Goal: Transaction & Acquisition: Download file/media

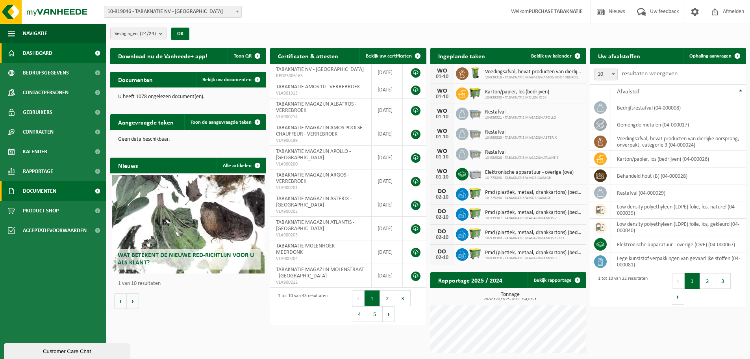
click at [91, 189] on span at bounding box center [98, 191] width 18 height 20
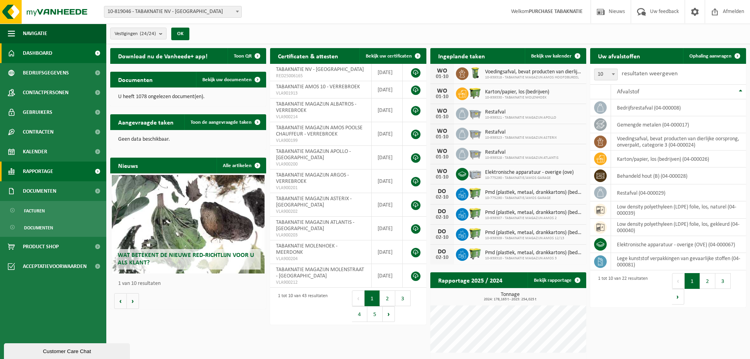
click at [78, 168] on link "Rapportage" at bounding box center [53, 171] width 106 height 20
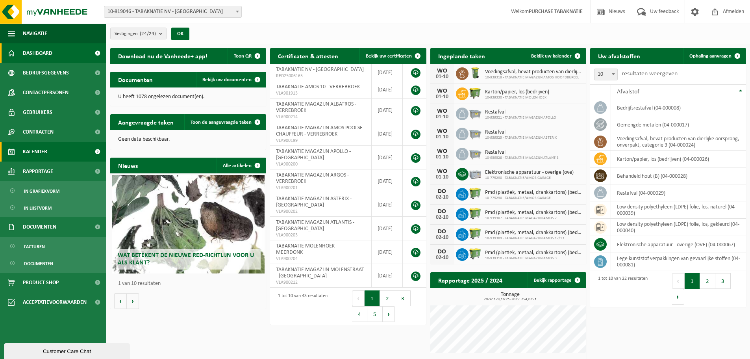
click at [82, 152] on link "Kalender" at bounding box center [53, 152] width 106 height 20
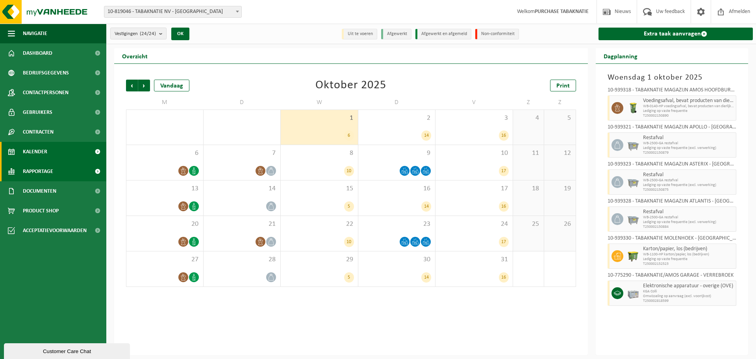
click at [77, 164] on link "Rapportage" at bounding box center [53, 171] width 106 height 20
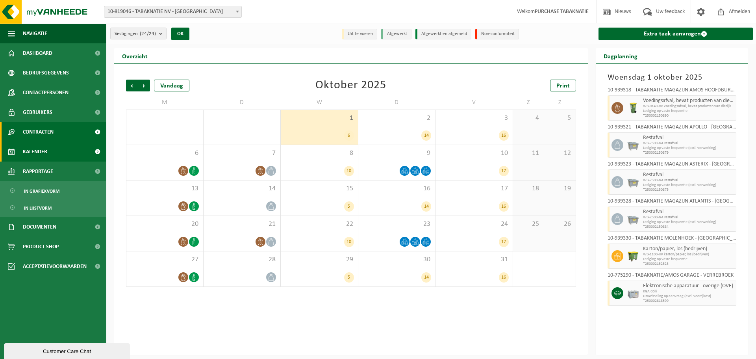
click at [81, 134] on link "Contracten" at bounding box center [53, 132] width 106 height 20
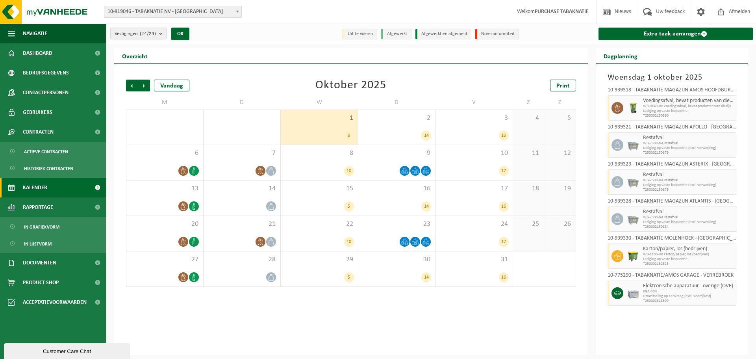
click at [69, 187] on link "Kalender" at bounding box center [53, 188] width 106 height 20
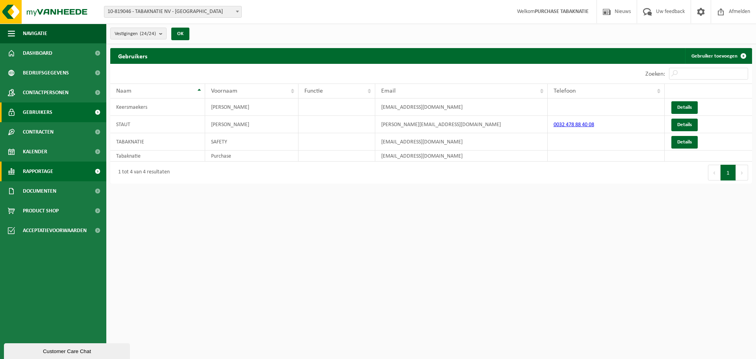
click at [75, 174] on link "Rapportage" at bounding box center [53, 171] width 106 height 20
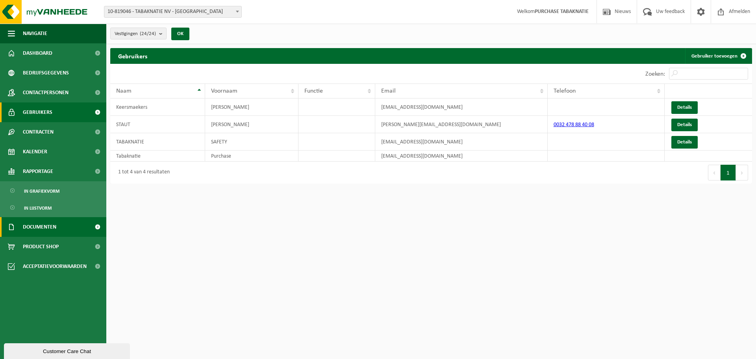
click at [67, 228] on link "Documenten" at bounding box center [53, 227] width 106 height 20
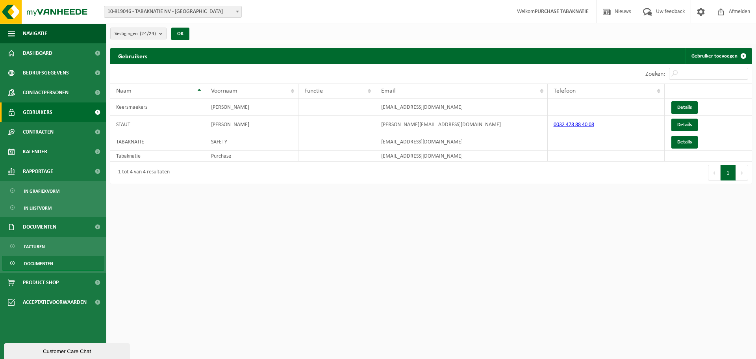
click at [63, 261] on link "Documenten" at bounding box center [53, 263] width 102 height 15
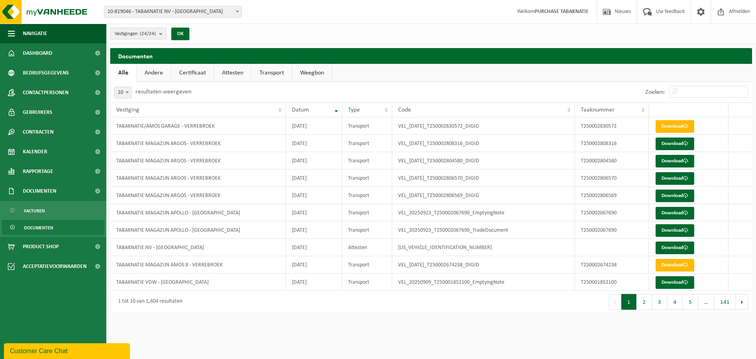
click at [154, 80] on link "Andere" at bounding box center [154, 73] width 34 height 18
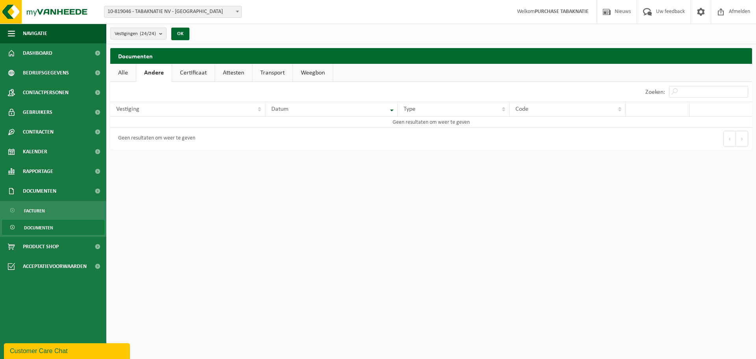
drag, startPoint x: 175, startPoint y: 80, endPoint x: 182, endPoint y: 80, distance: 6.7
click at [175, 80] on link "Certificaat" at bounding box center [193, 73] width 43 height 18
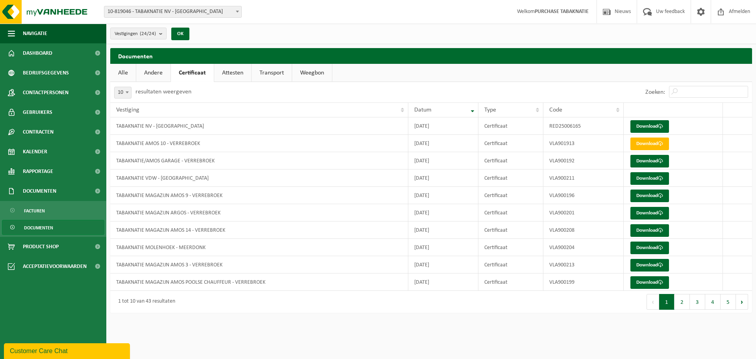
click at [237, 75] on link "Attesten" at bounding box center [232, 73] width 37 height 18
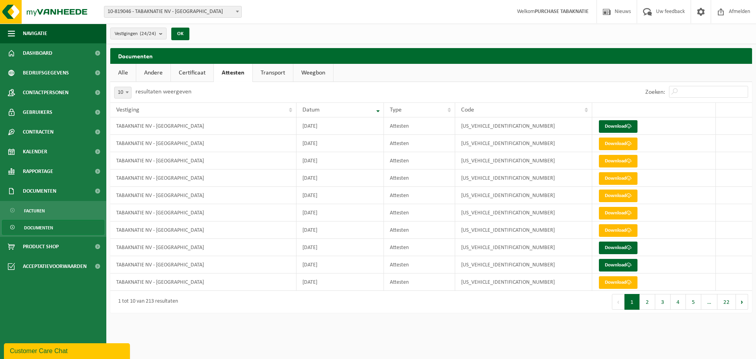
click at [276, 74] on link "Transport" at bounding box center [273, 73] width 40 height 18
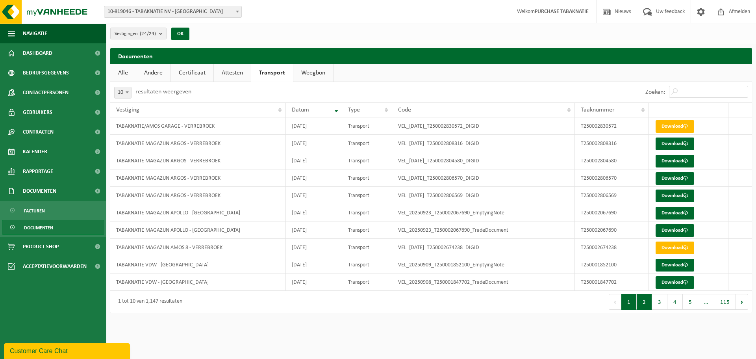
click at [650, 298] on button "2" at bounding box center [644, 302] width 15 height 16
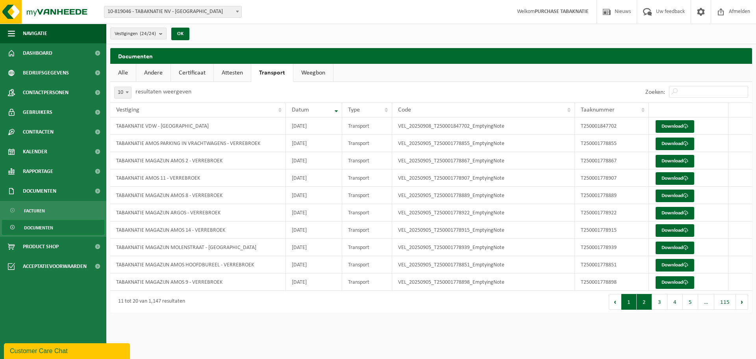
click at [634, 300] on button "1" at bounding box center [628, 302] width 15 height 16
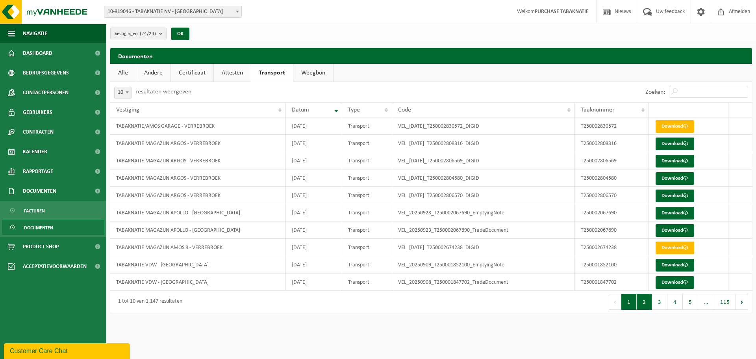
click at [645, 304] on button "2" at bounding box center [644, 302] width 15 height 16
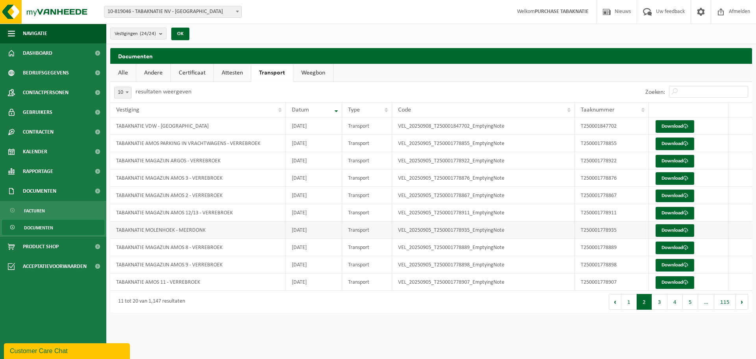
click at [673, 223] on td "Download" at bounding box center [689, 229] width 80 height 17
click at [674, 227] on link "Download" at bounding box center [675, 230] width 39 height 13
click at [229, 75] on link "Attesten" at bounding box center [232, 73] width 37 height 18
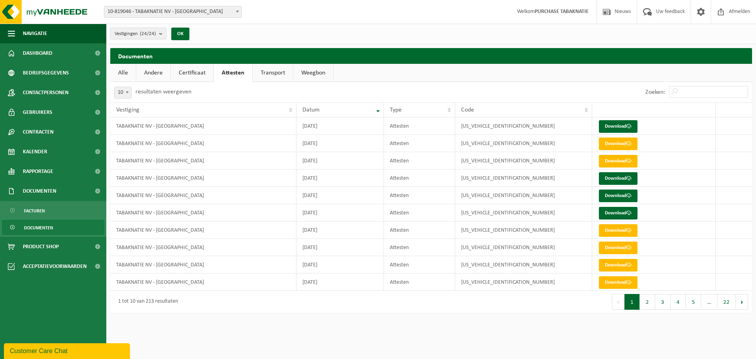
click at [272, 75] on link "Transport" at bounding box center [273, 73] width 40 height 18
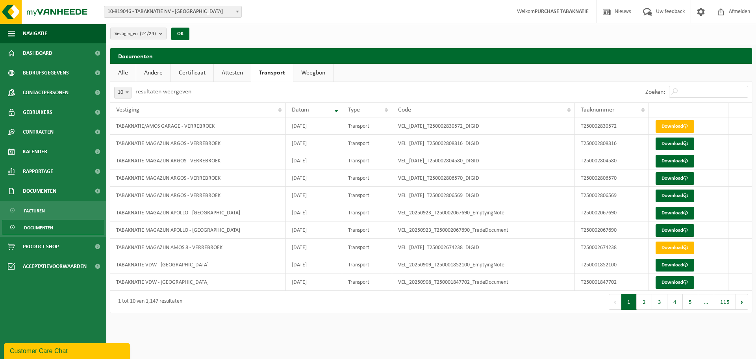
click at [301, 76] on link "Weegbon" at bounding box center [313, 73] width 40 height 18
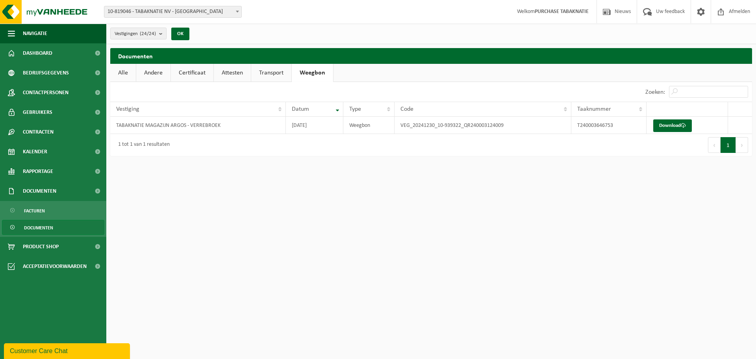
click at [274, 75] on link "Transport" at bounding box center [271, 73] width 40 height 18
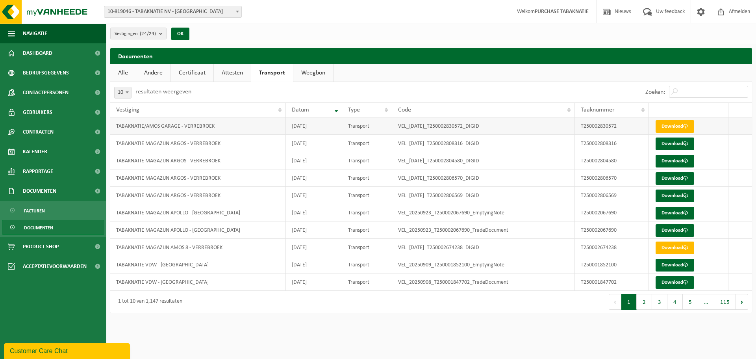
drag, startPoint x: 499, startPoint y: 196, endPoint x: 395, endPoint y: 121, distance: 128.1
click at [395, 121] on tbody "TABAKNATIE/AMOS GARAGE - VERREBROEK 2025-09-26 Transport VEL_2025-09-26_T250002…" at bounding box center [431, 203] width 642 height 173
click at [399, 124] on td "VEL_2025-09-26_T250002830572_DIGID" at bounding box center [483, 125] width 183 height 17
drag, startPoint x: 398, startPoint y: 125, endPoint x: 503, endPoint y: 189, distance: 123.3
click at [503, 189] on tbody "TABAKNATIE/AMOS GARAGE - VERREBROEK 2025-09-26 Transport VEL_2025-09-26_T250002…" at bounding box center [431, 203] width 642 height 173
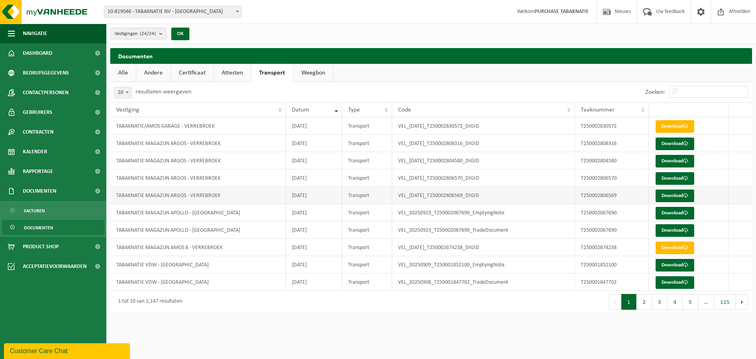
click at [503, 189] on td "VEL_2025-09-24_T250002806569_DIGID" at bounding box center [483, 195] width 183 height 17
click at [673, 198] on link "Download" at bounding box center [675, 195] width 39 height 13
